Goal: Task Accomplishment & Management: Complete application form

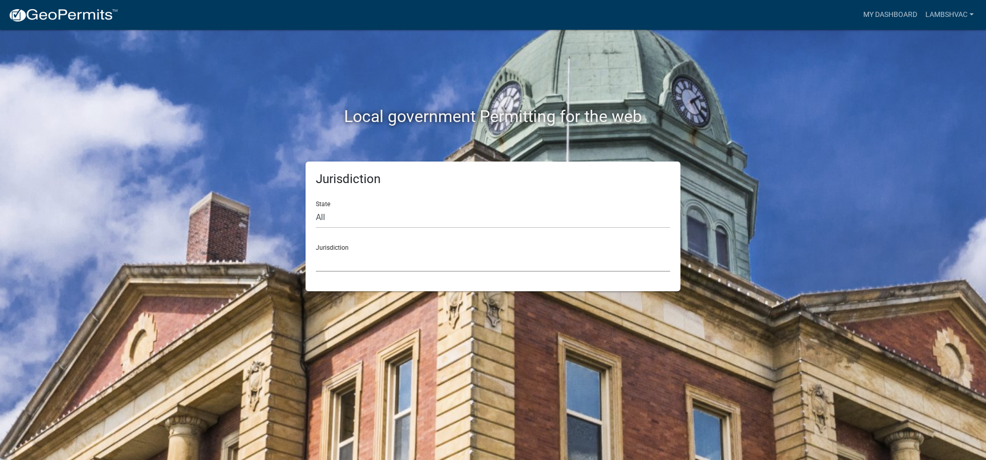
click at [352, 265] on select "[GEOGRAPHIC_DATA], [US_STATE] [GEOGRAPHIC_DATA], [US_STATE][PERSON_NAME][GEOGRA…" at bounding box center [493, 261] width 354 height 21
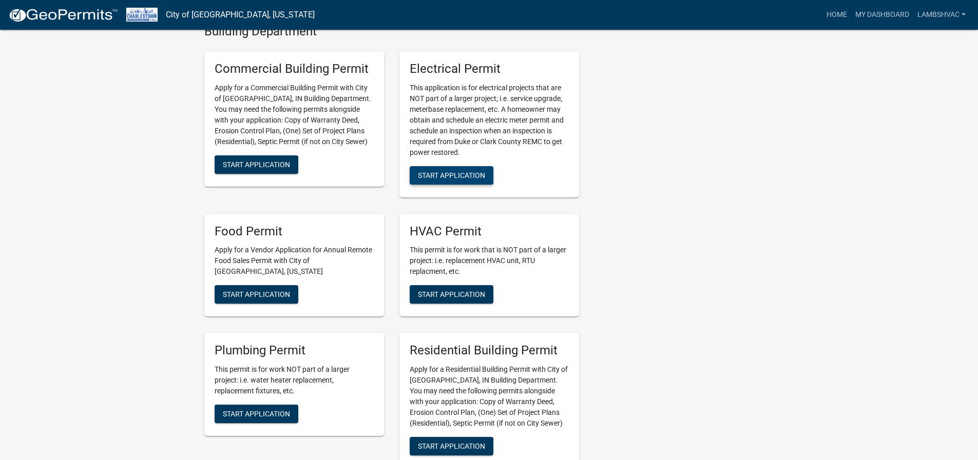
scroll to position [359, 0]
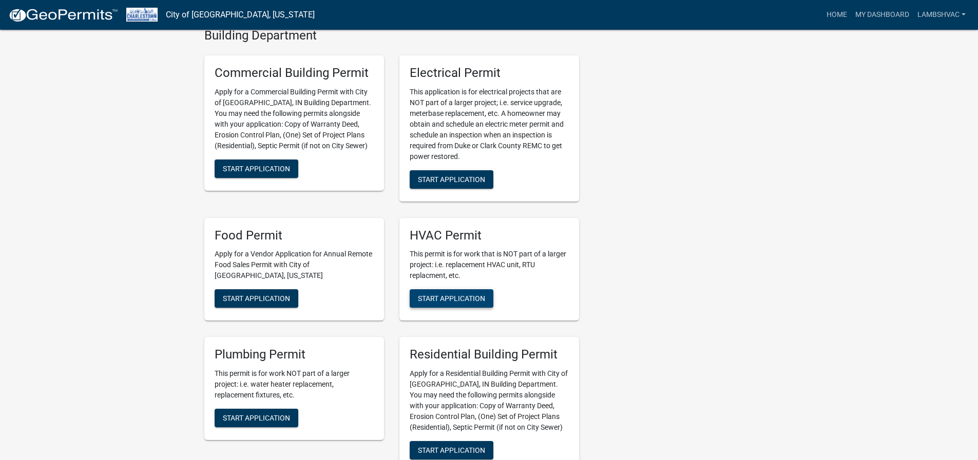
click at [446, 297] on span "Start Application" at bounding box center [451, 299] width 67 height 8
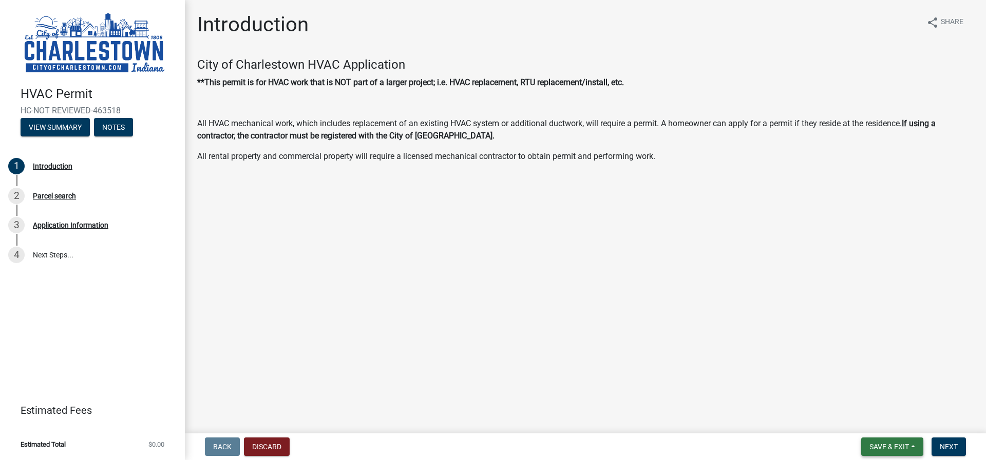
click at [863, 442] on button "Save & Exit" at bounding box center [892, 447] width 62 height 18
click at [952, 449] on span "Next" at bounding box center [948, 447] width 18 height 8
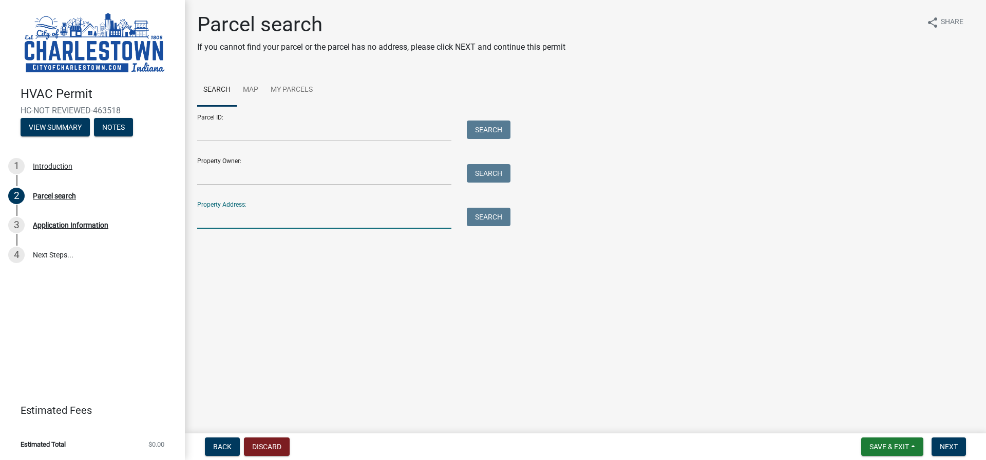
click at [224, 223] on input "Property Address:" at bounding box center [324, 218] width 254 height 21
click at [493, 207] on div "Property Address: 11190 Hidden Search" at bounding box center [351, 211] width 308 height 35
click at [493, 212] on button "Search" at bounding box center [489, 217] width 44 height 18
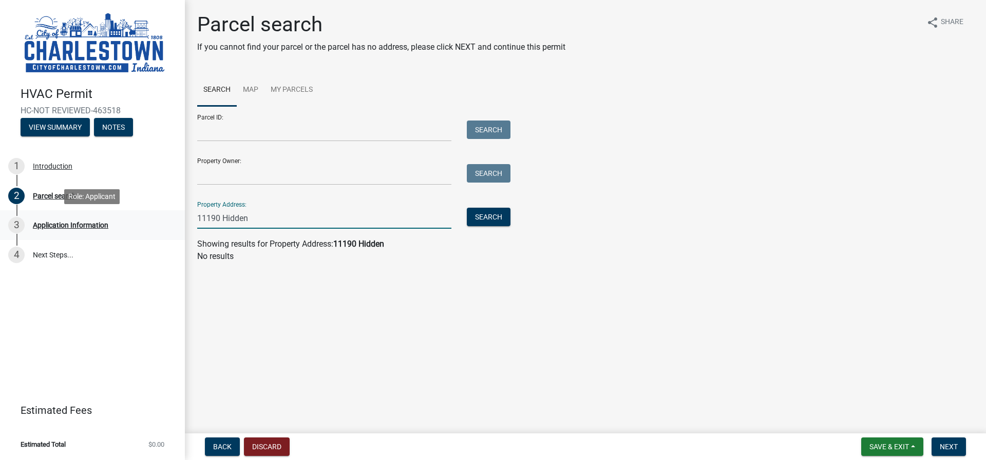
drag, startPoint x: 272, startPoint y: 219, endPoint x: 165, endPoint y: 215, distance: 106.3
click at [165, 215] on div "HVAC Permit HC-NOT REVIEWED-463518 View Summary Notes 1 Introduction 2 Parcel s…" at bounding box center [493, 230] width 986 height 460
type input "Hidden View"
click at [502, 218] on button "Search" at bounding box center [489, 217] width 44 height 18
